Goal: Task Accomplishment & Management: Manage account settings

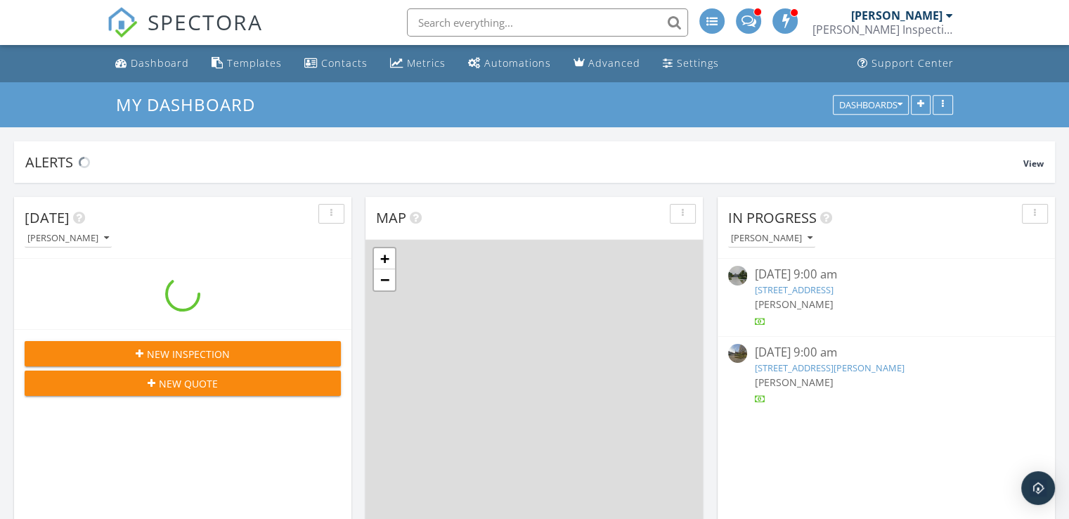
scroll to position [1301, 1091]
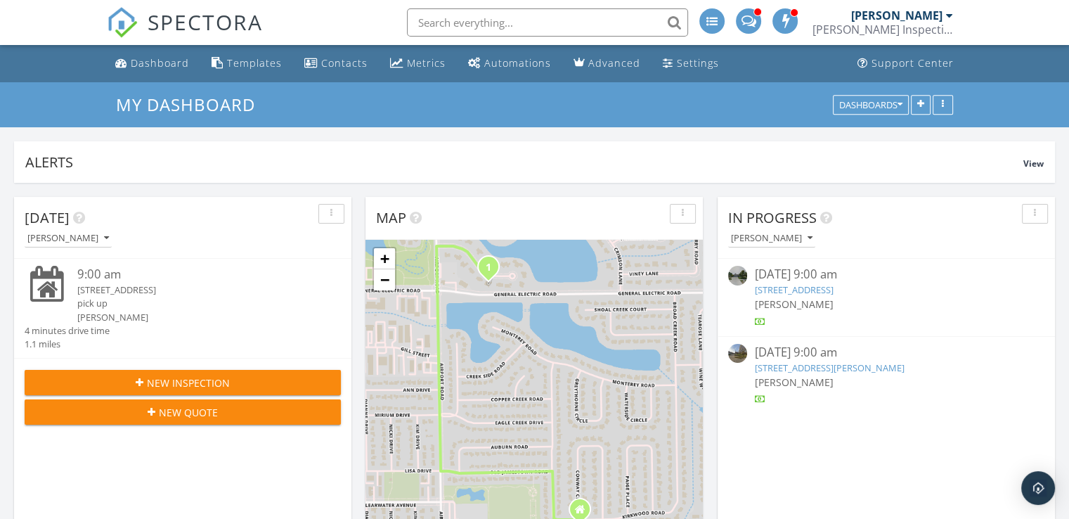
click at [483, 22] on input "text" at bounding box center [547, 22] width 281 height 28
click at [483, 22] on input "1" at bounding box center [547, 22] width 281 height 28
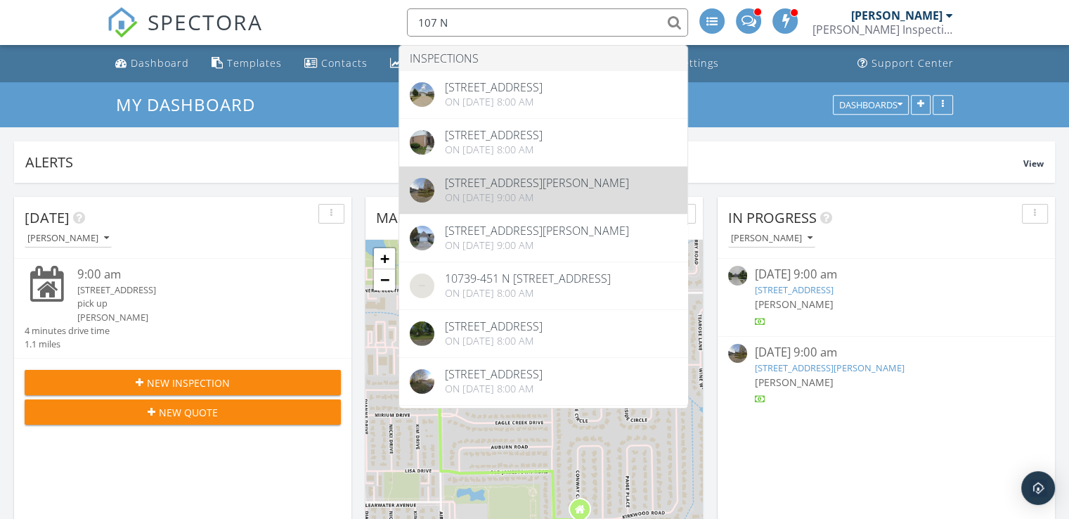
type input "107 N"
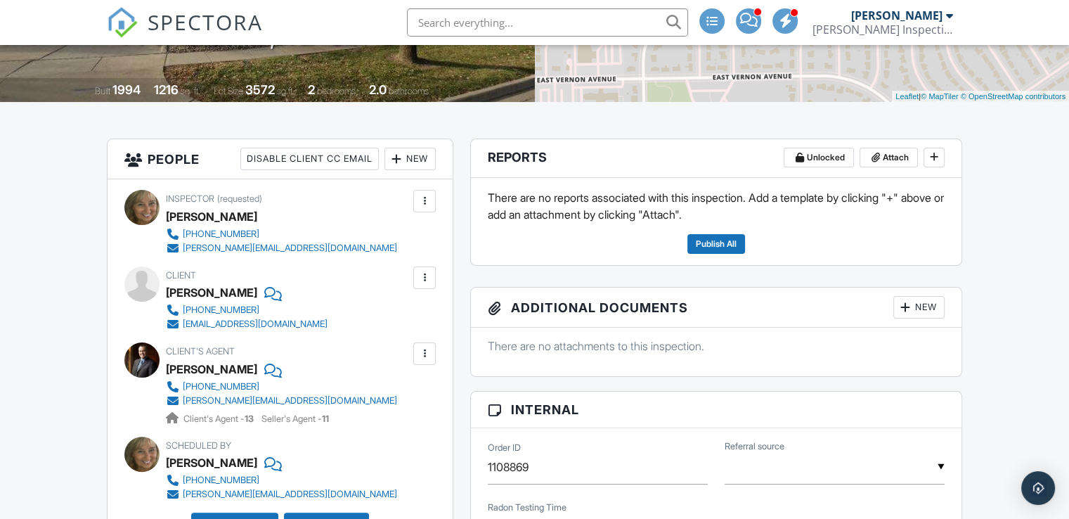
click at [899, 169] on header "Reports Unlocked Attach" at bounding box center [716, 158] width 490 height 39
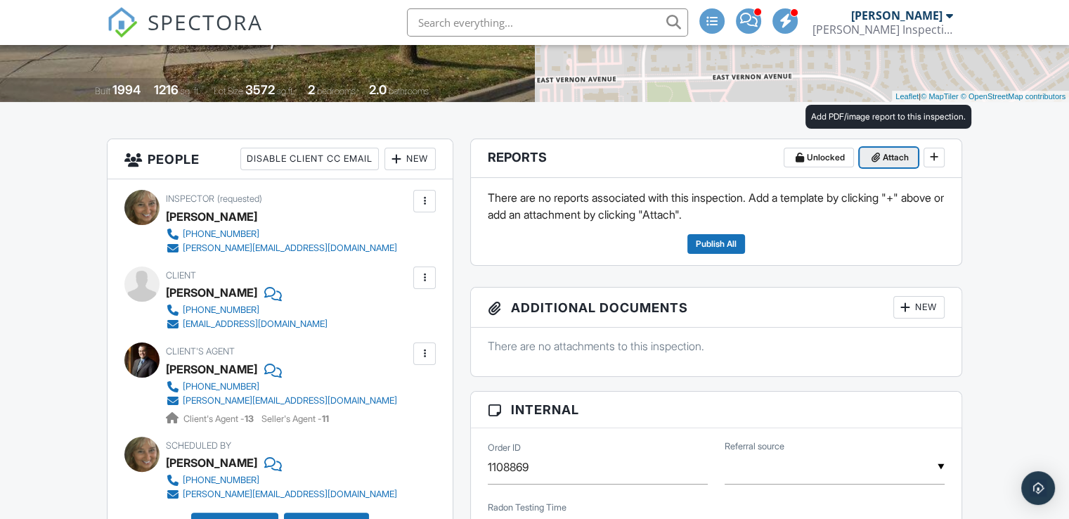
click at [883, 154] on span "Attach" at bounding box center [896, 157] width 26 height 14
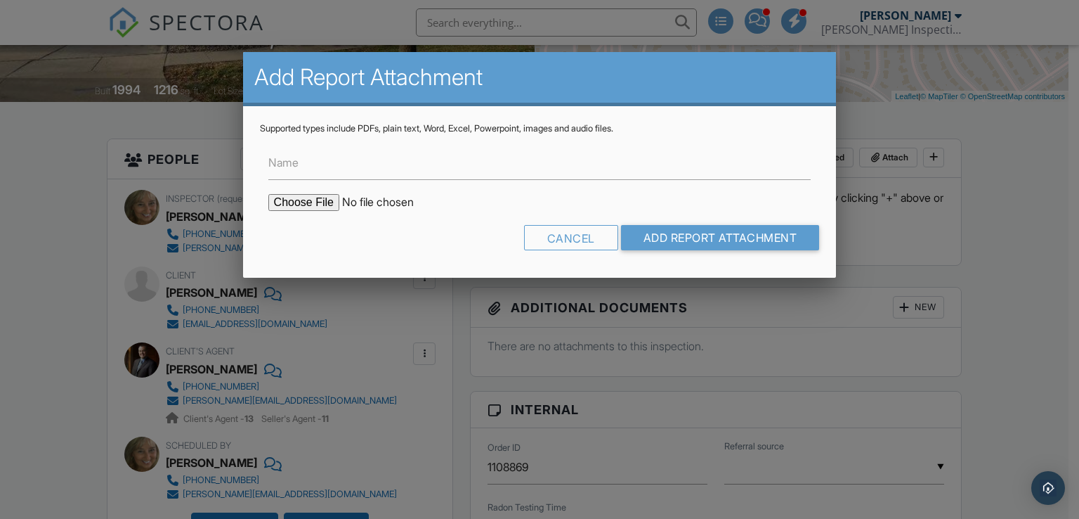
click at [315, 204] on input "file" at bounding box center [387, 202] width 239 height 17
type input "C:\fakepath\DIAGRAM-BLAIR.pdf"
click at [674, 228] on input "Add Report Attachment" at bounding box center [720, 237] width 199 height 25
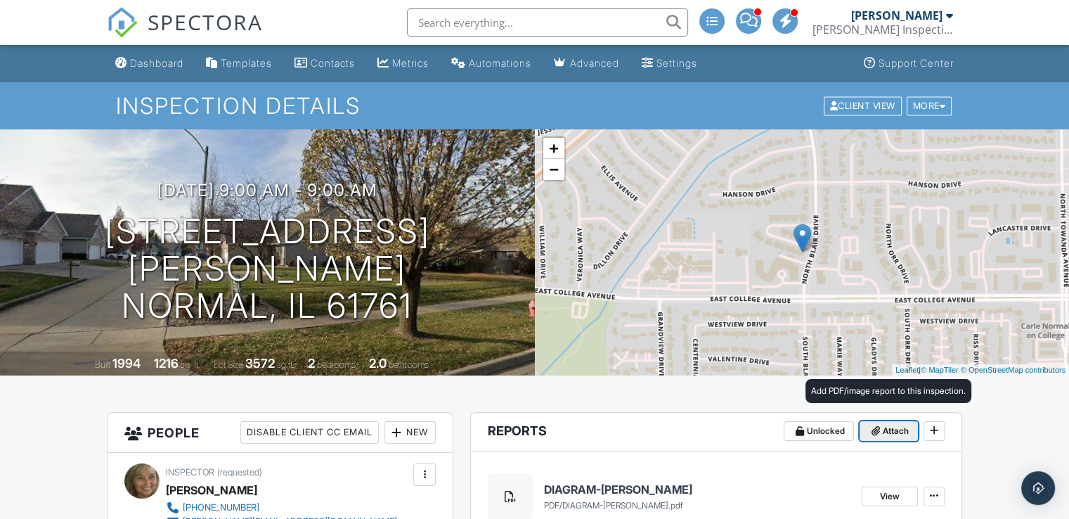
click at [892, 428] on span "Attach" at bounding box center [896, 431] width 26 height 14
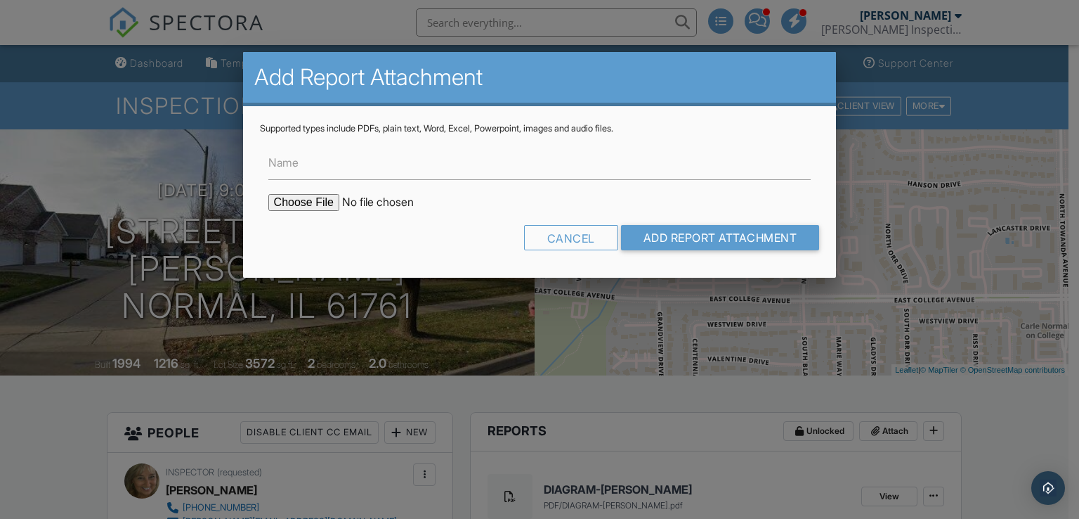
click at [304, 204] on input "file" at bounding box center [387, 202] width 239 height 17
type input "C:\fakepath\107 N BLAIR UNIT 16 DUPLICATE TEST.pdf"
click at [676, 227] on input "Add Report Attachment" at bounding box center [720, 237] width 199 height 25
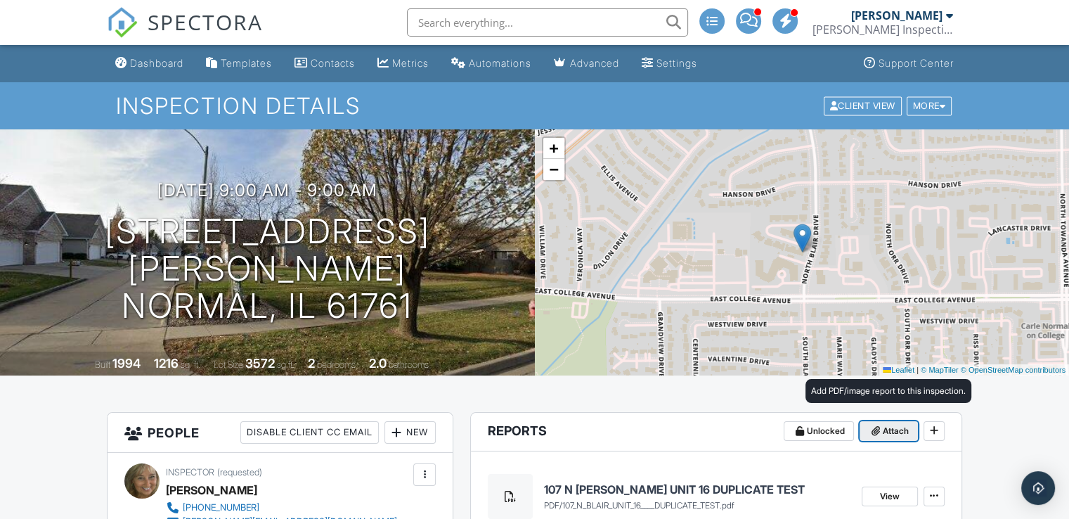
click at [882, 438] on button "Attach" at bounding box center [888, 431] width 58 height 20
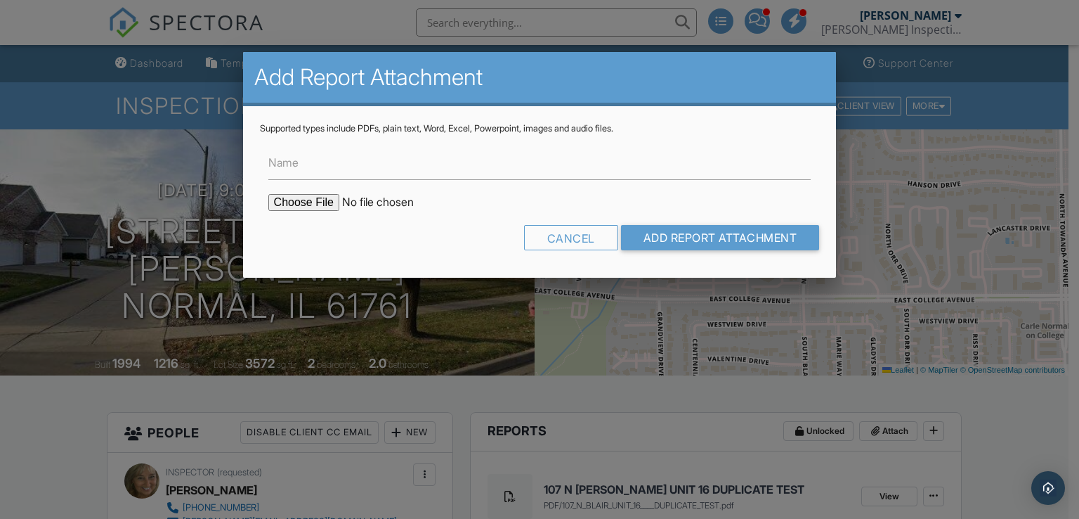
click at [318, 201] on input "file" at bounding box center [387, 202] width 239 height 17
type input "C:\fakepath\107 N BLAIR UNIT 16- LOWER LEVEL = 10.1.pdf"
click at [658, 238] on input "Add Report Attachment" at bounding box center [720, 237] width 199 height 25
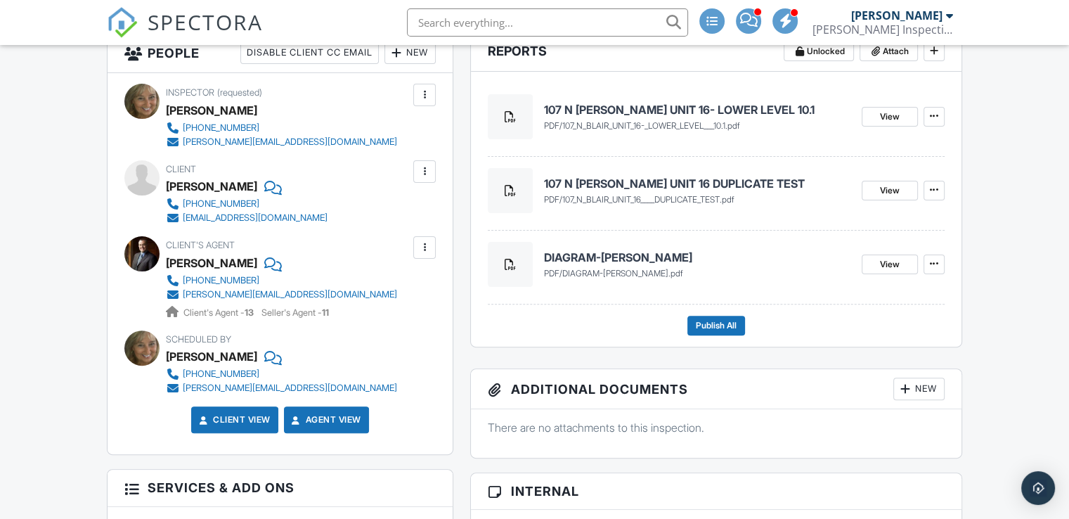
scroll to position [389, 0]
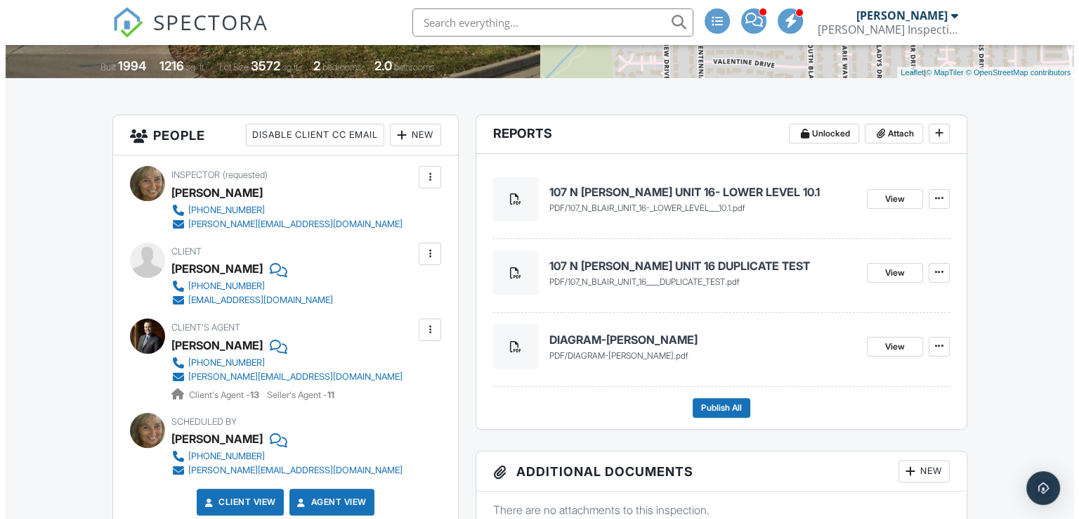
scroll to position [297, 0]
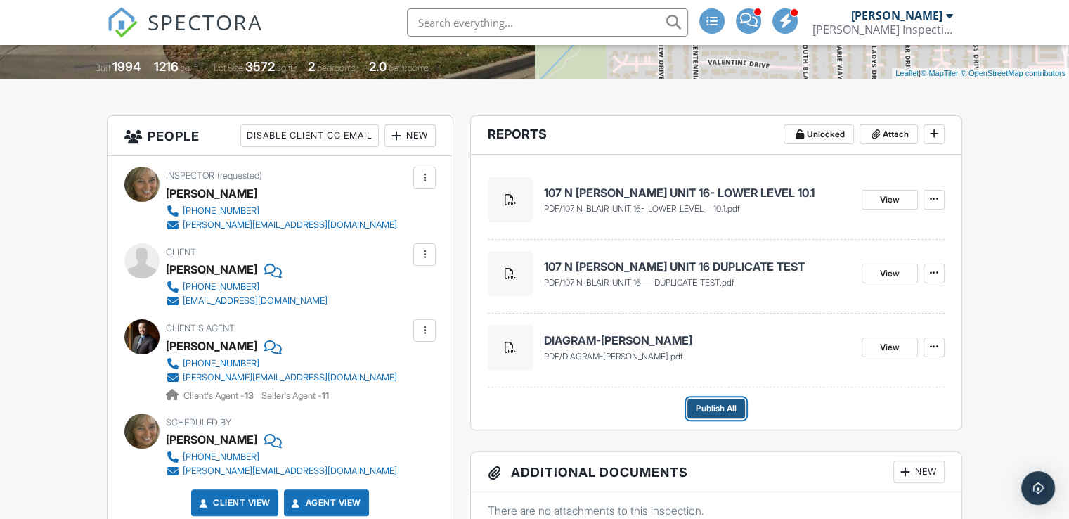
click at [720, 410] on span "Publish All" at bounding box center [716, 408] width 41 height 14
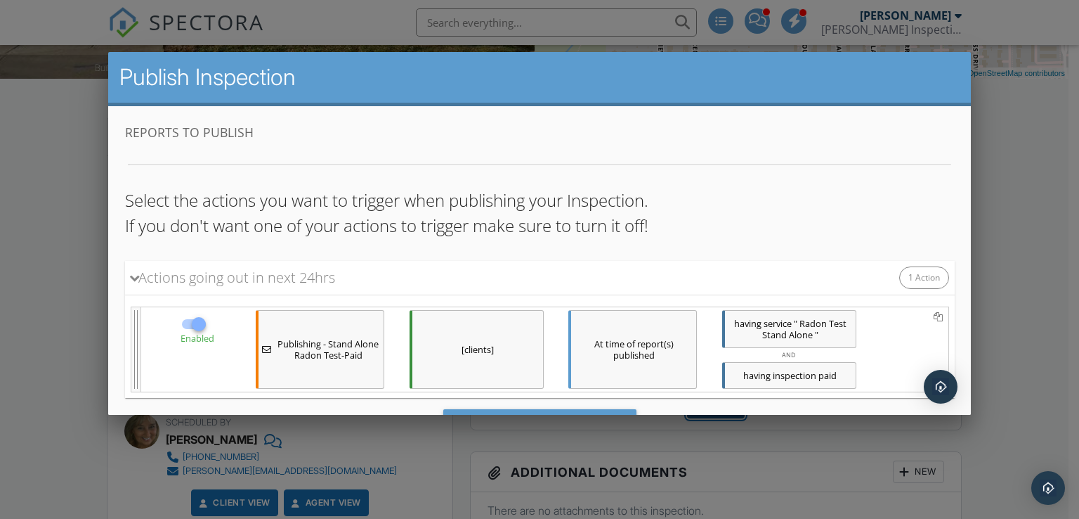
scroll to position [67, 0]
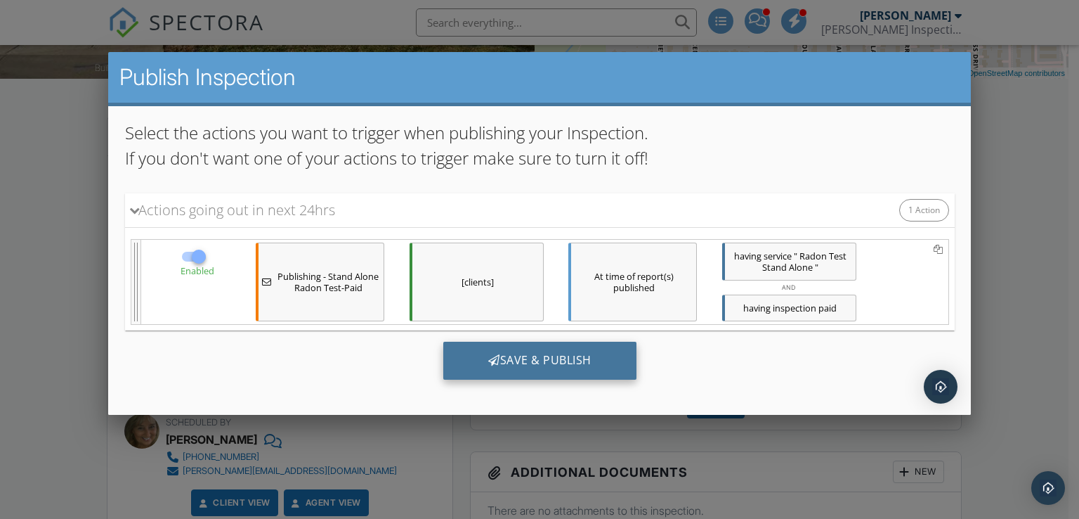
click at [547, 363] on div "Save & Publish" at bounding box center [539, 360] width 193 height 38
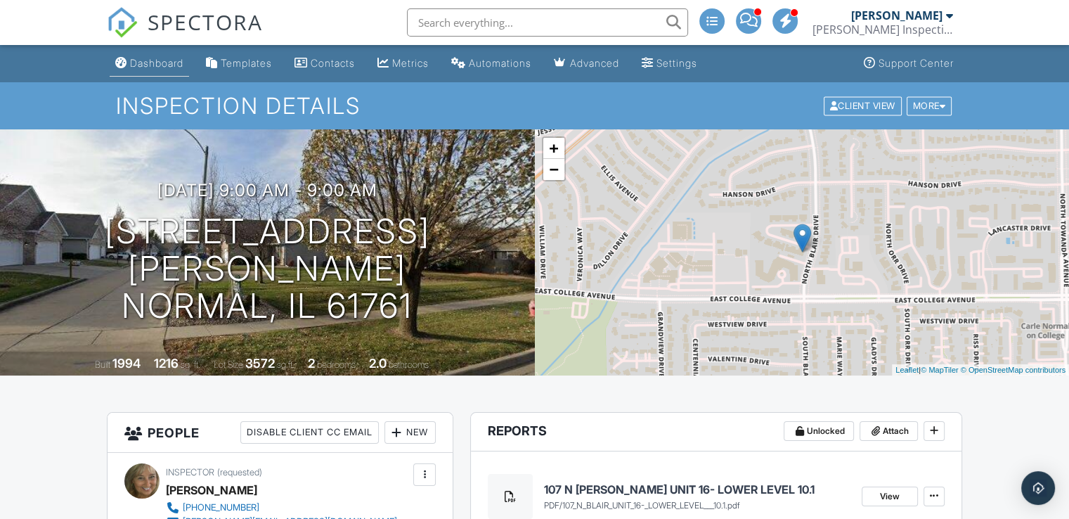
click at [163, 60] on div "Dashboard" at bounding box center [156, 63] width 53 height 12
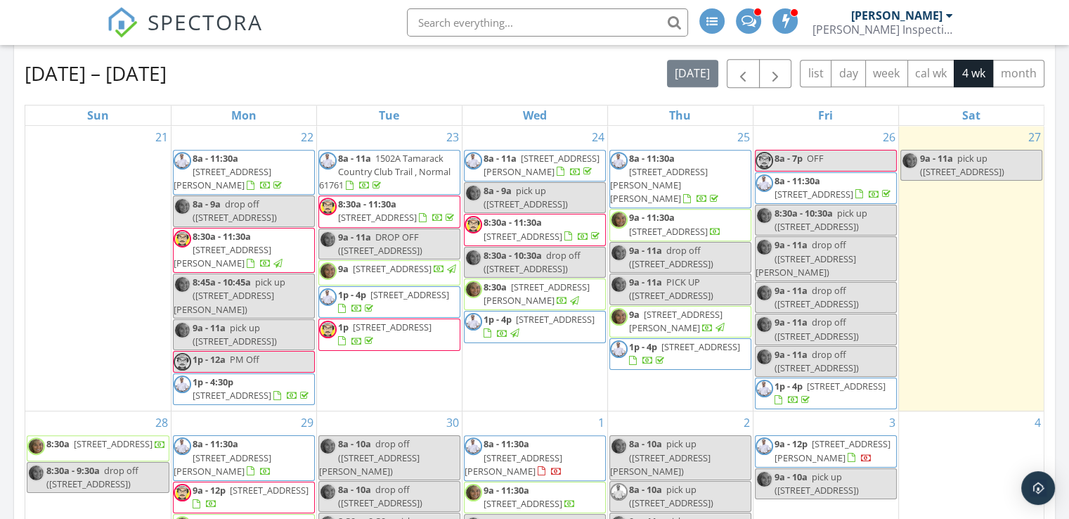
scroll to position [616, 0]
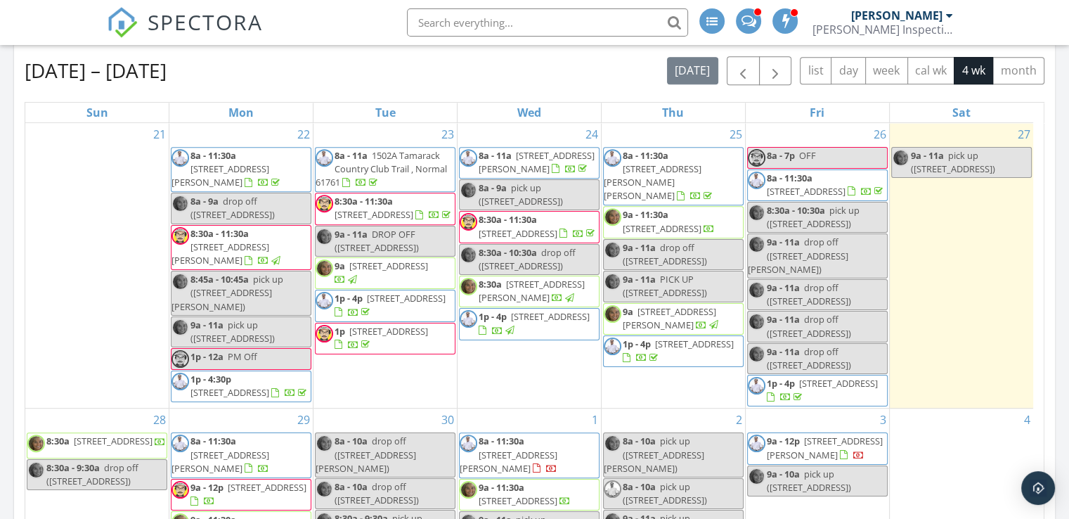
click at [480, 21] on input "text" at bounding box center [547, 22] width 281 height 28
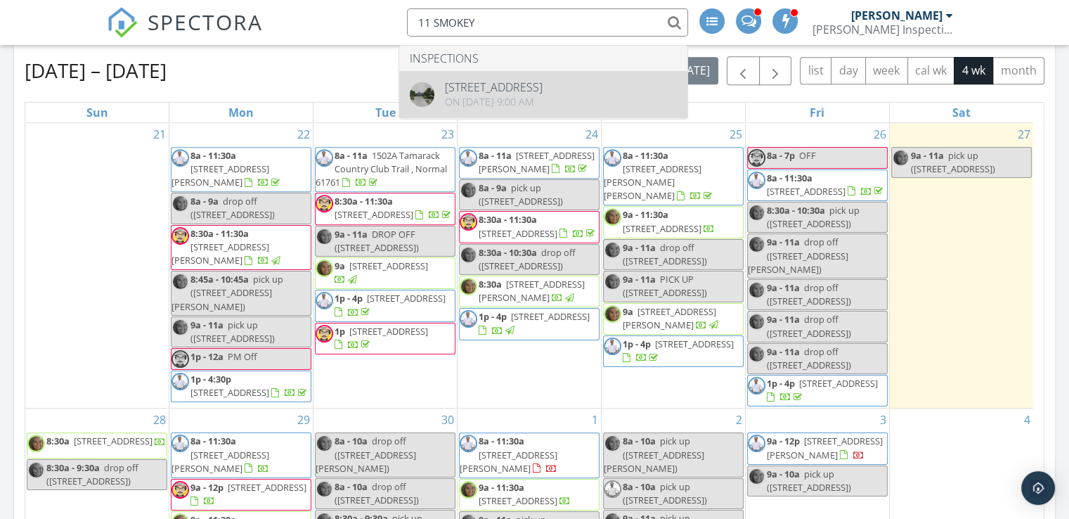
type input "11 SMOKEY"
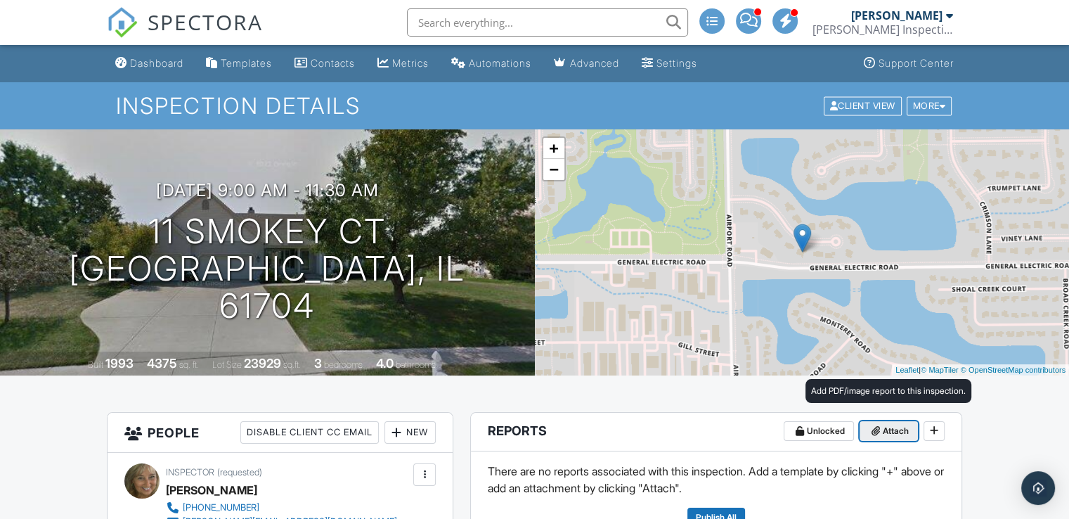
click at [883, 433] on span "Attach" at bounding box center [896, 431] width 26 height 14
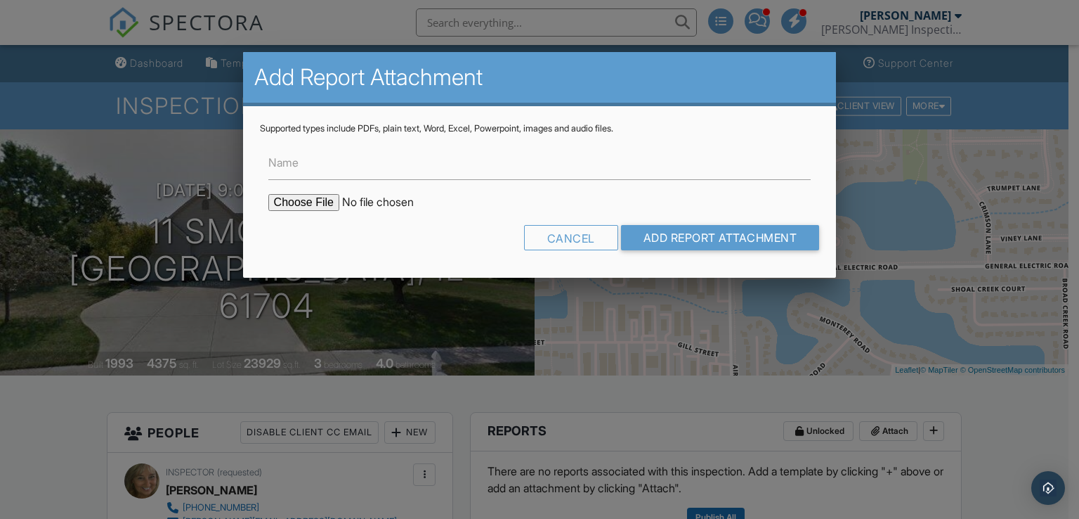
click at [318, 206] on input "file" at bounding box center [387, 202] width 239 height 17
type input "C:\fakepath\DIAGRAM-SMOKEY COURT.pdf"
click at [696, 229] on input "Add Report Attachment" at bounding box center [720, 237] width 199 height 25
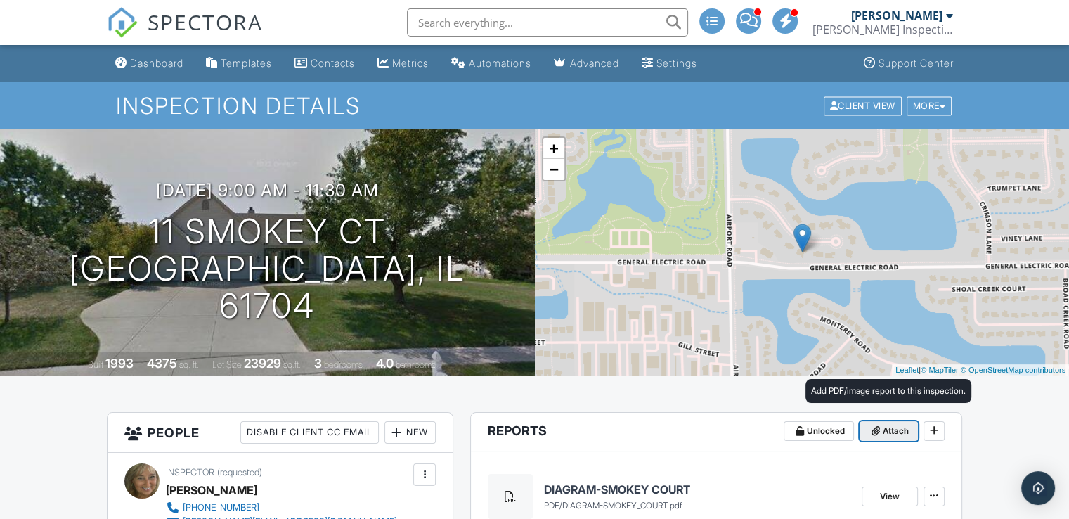
click at [880, 425] on span at bounding box center [876, 431] width 14 height 14
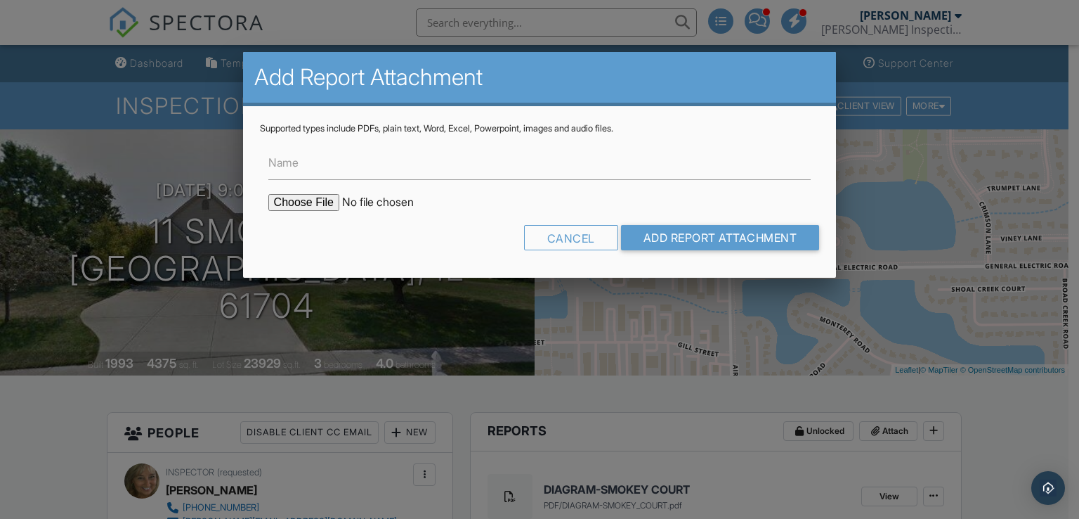
click at [311, 201] on input "file" at bounding box center [387, 202] width 239 height 17
type input "C:\fakepath\11 SMOKEY COURT - DUPLICATE TEST.pdf"
click at [683, 239] on input "Add Report Attachment" at bounding box center [720, 237] width 199 height 25
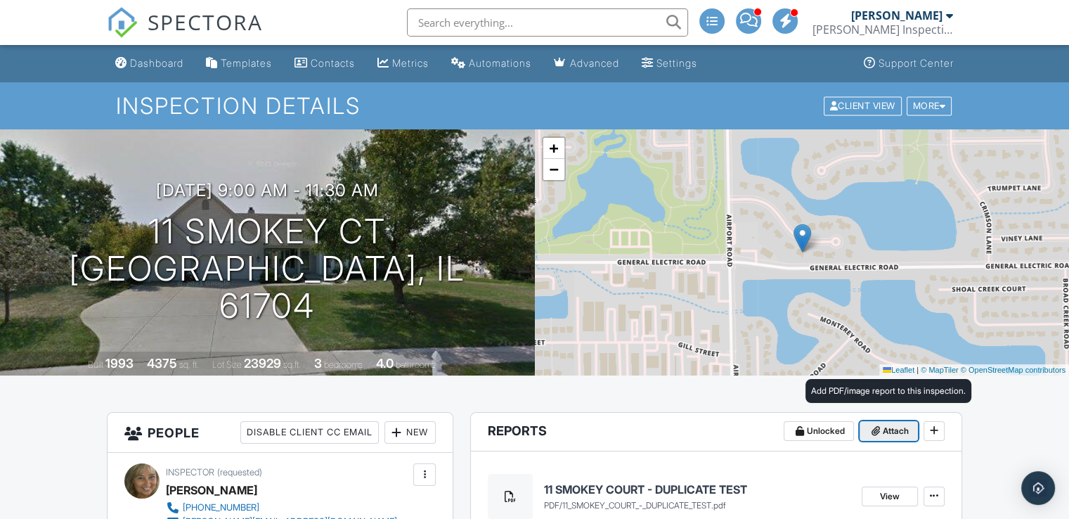
click at [890, 431] on span "Attach" at bounding box center [896, 431] width 26 height 14
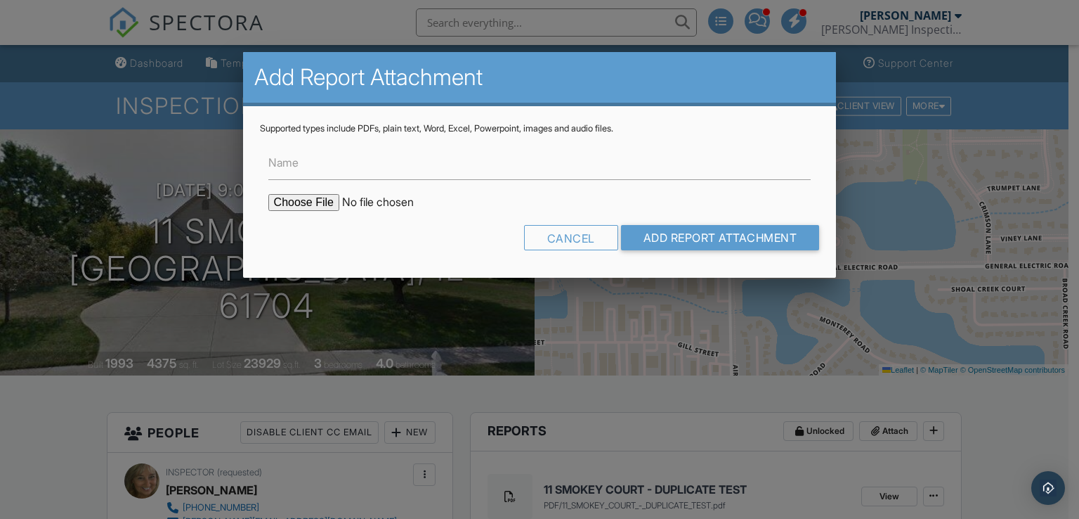
click at [301, 202] on input "file" at bounding box center [387, 202] width 239 height 17
type input "C:\fakepath\11 SMOKEY COURT - LOWER LEVEL = 5.2.pdf"
click at [672, 245] on input "Add Report Attachment" at bounding box center [720, 237] width 199 height 25
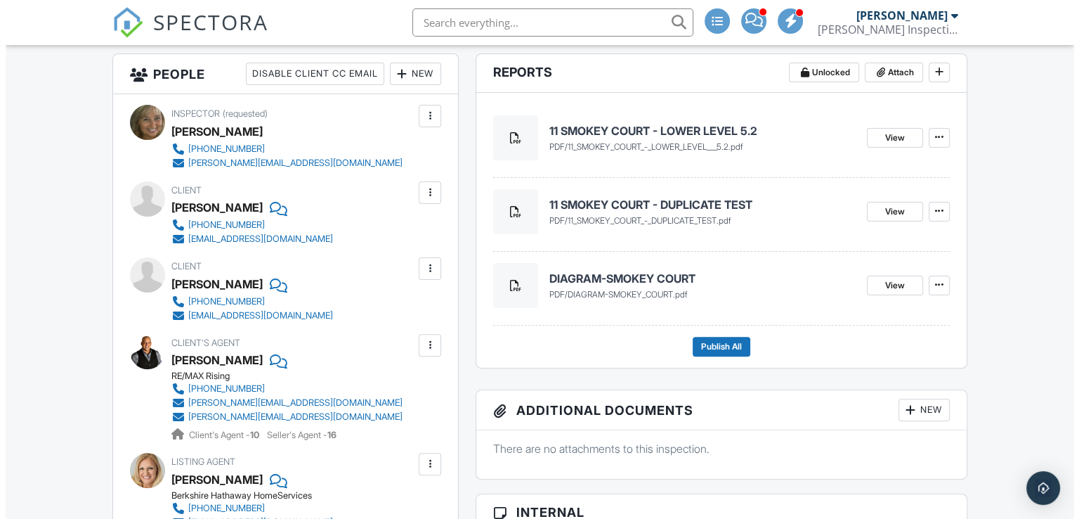
scroll to position [374, 0]
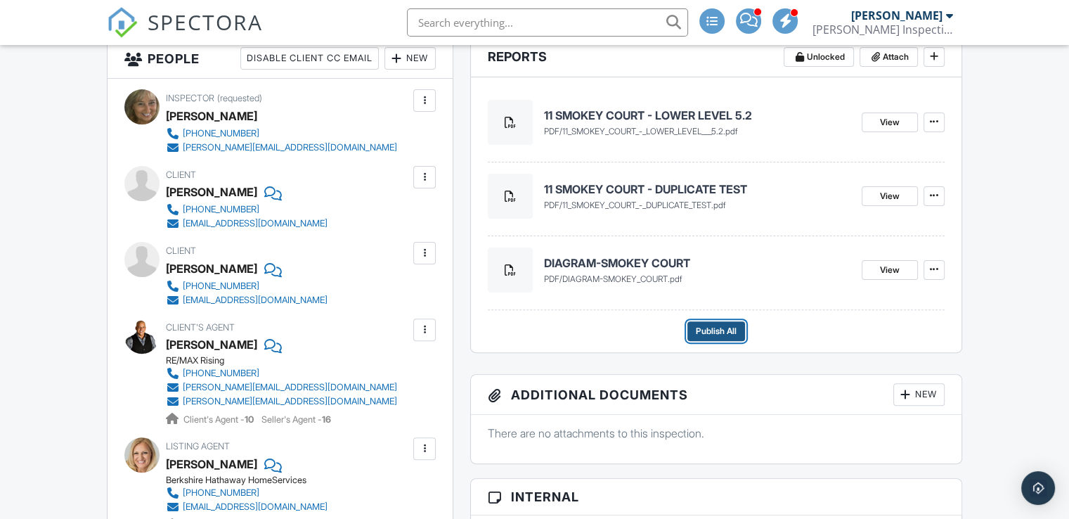
click at [728, 340] on button "Publish All" at bounding box center [716, 331] width 58 height 20
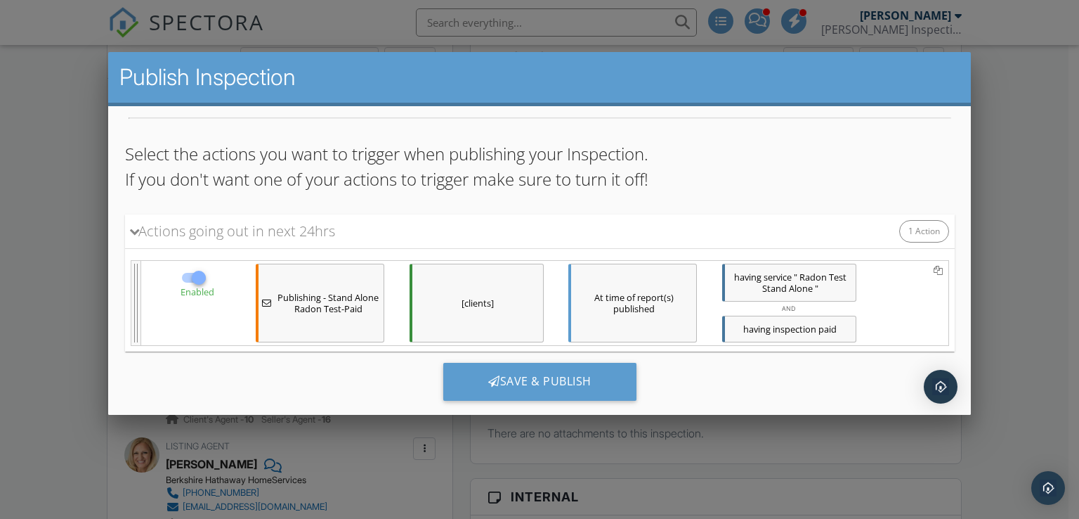
scroll to position [67, 0]
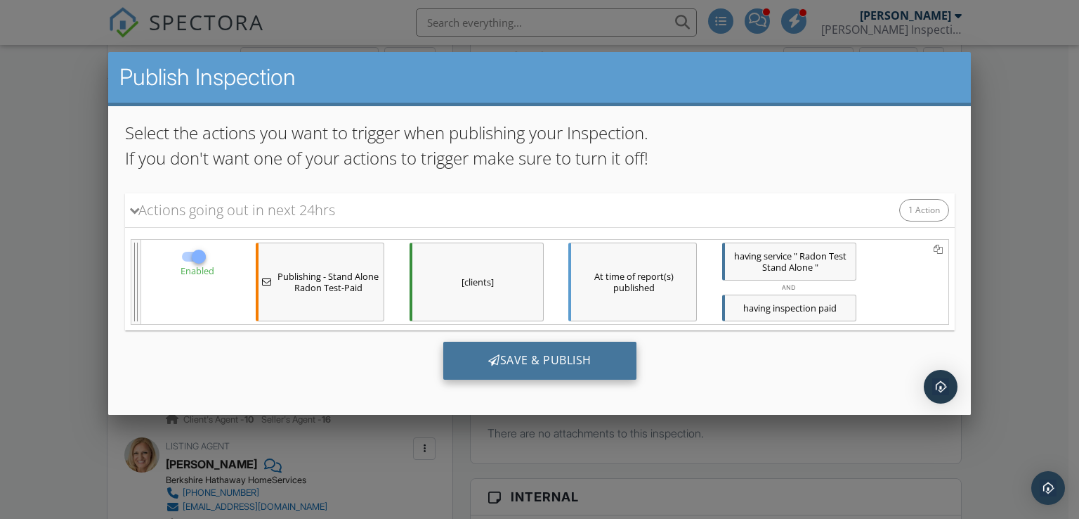
click at [543, 363] on div "Save & Publish" at bounding box center [539, 360] width 193 height 38
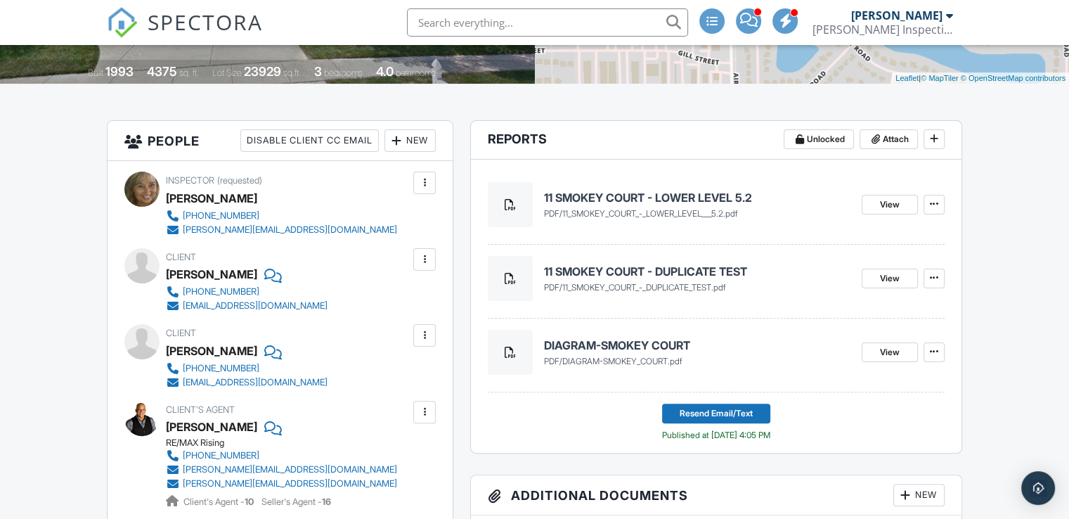
scroll to position [294, 0]
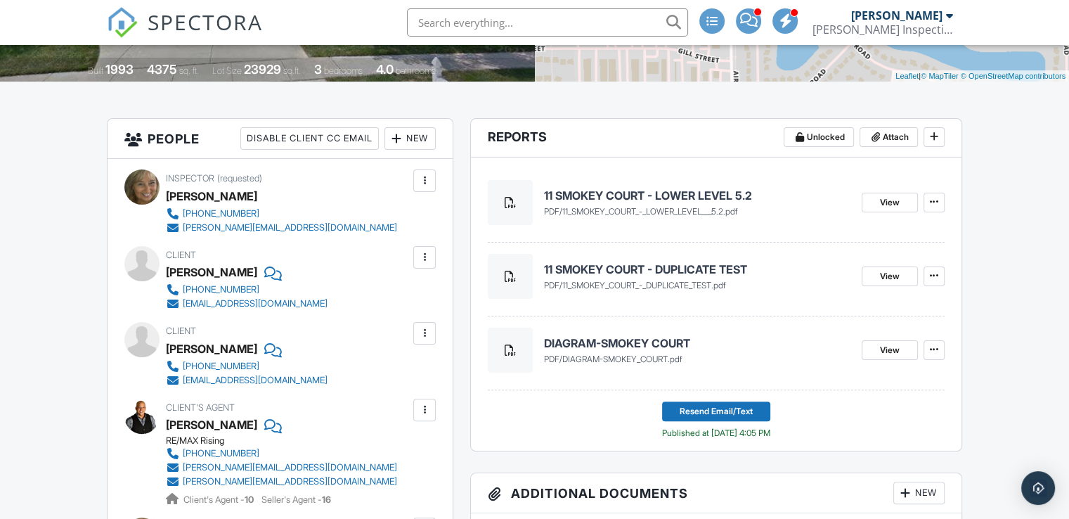
click at [170, 200] on div "[PERSON_NAME]" at bounding box center [211, 196] width 91 height 21
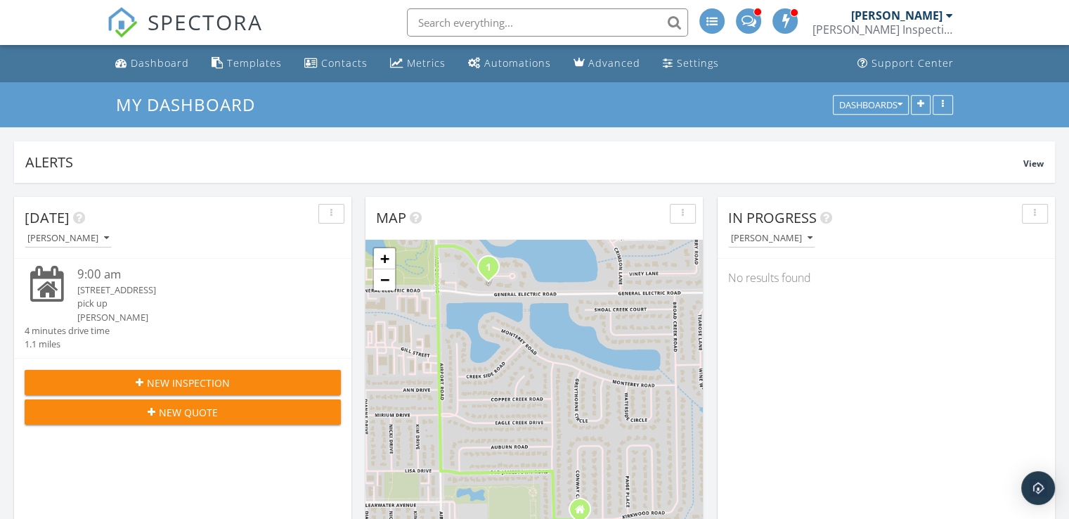
click at [611, 27] on input "text" at bounding box center [547, 22] width 281 height 28
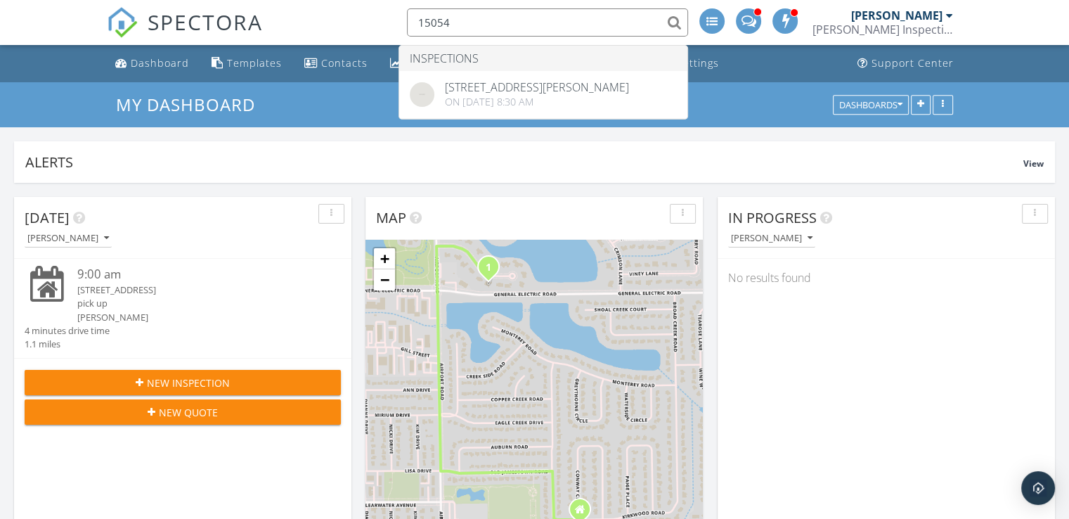
type input "15054"
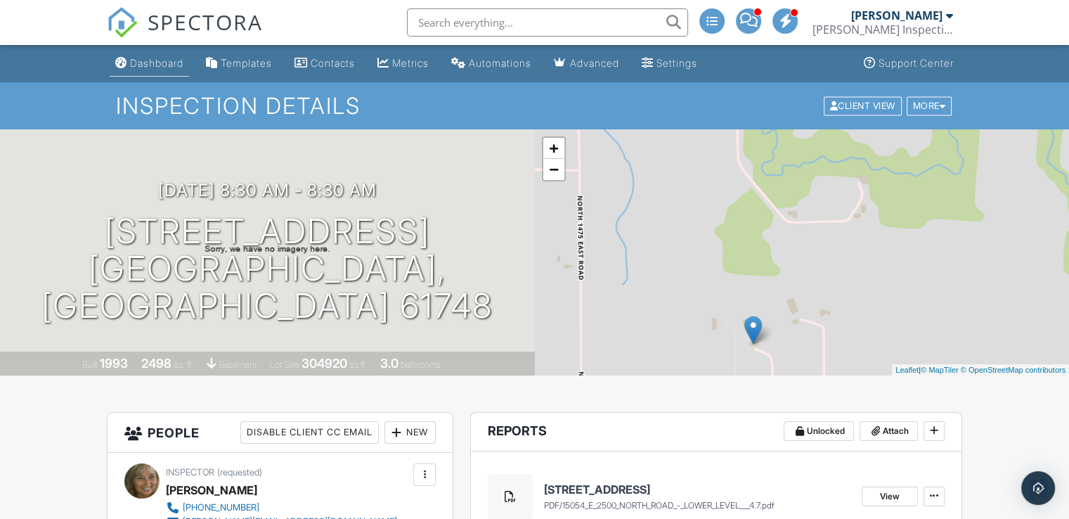
click at [149, 60] on div "Dashboard" at bounding box center [156, 63] width 53 height 12
